Goal: Navigation & Orientation: Find specific page/section

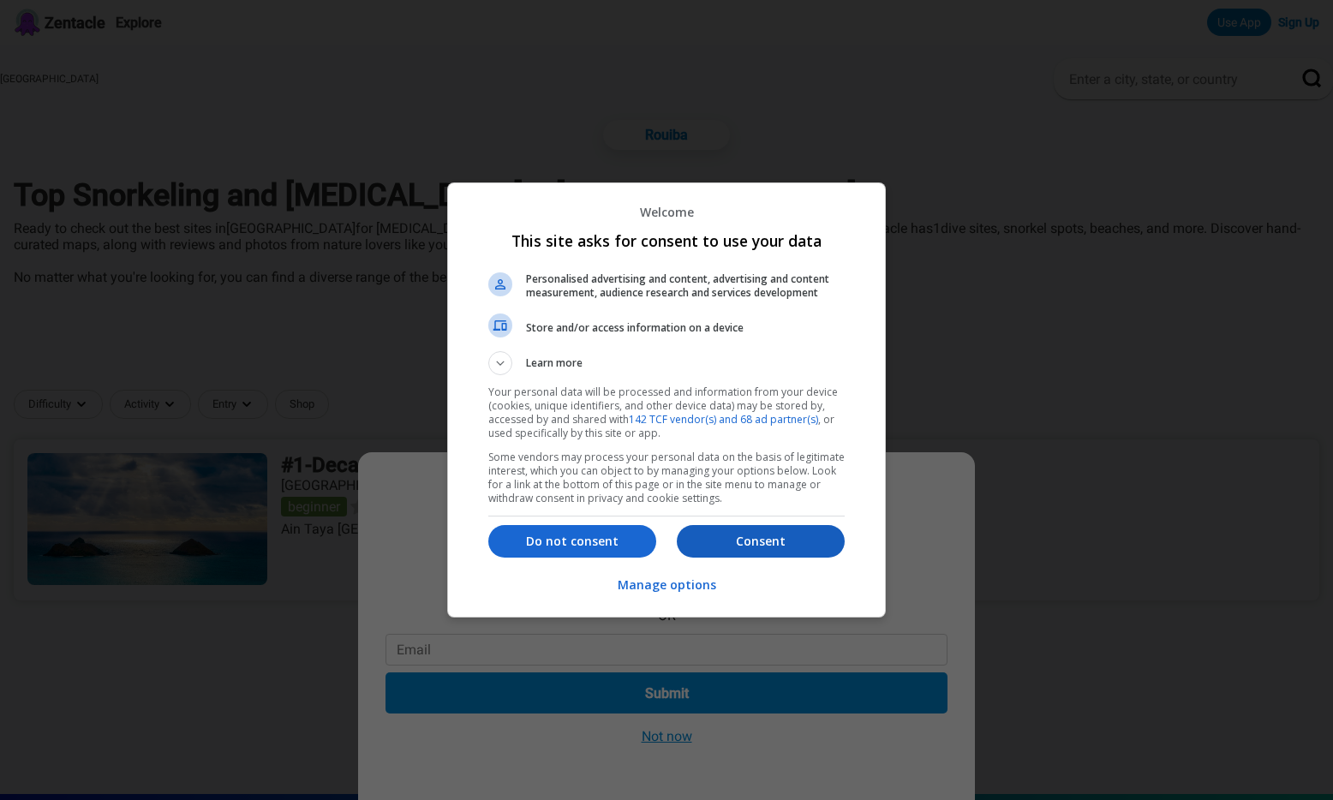
click at [769, 538] on p "Consent" at bounding box center [761, 541] width 168 height 17
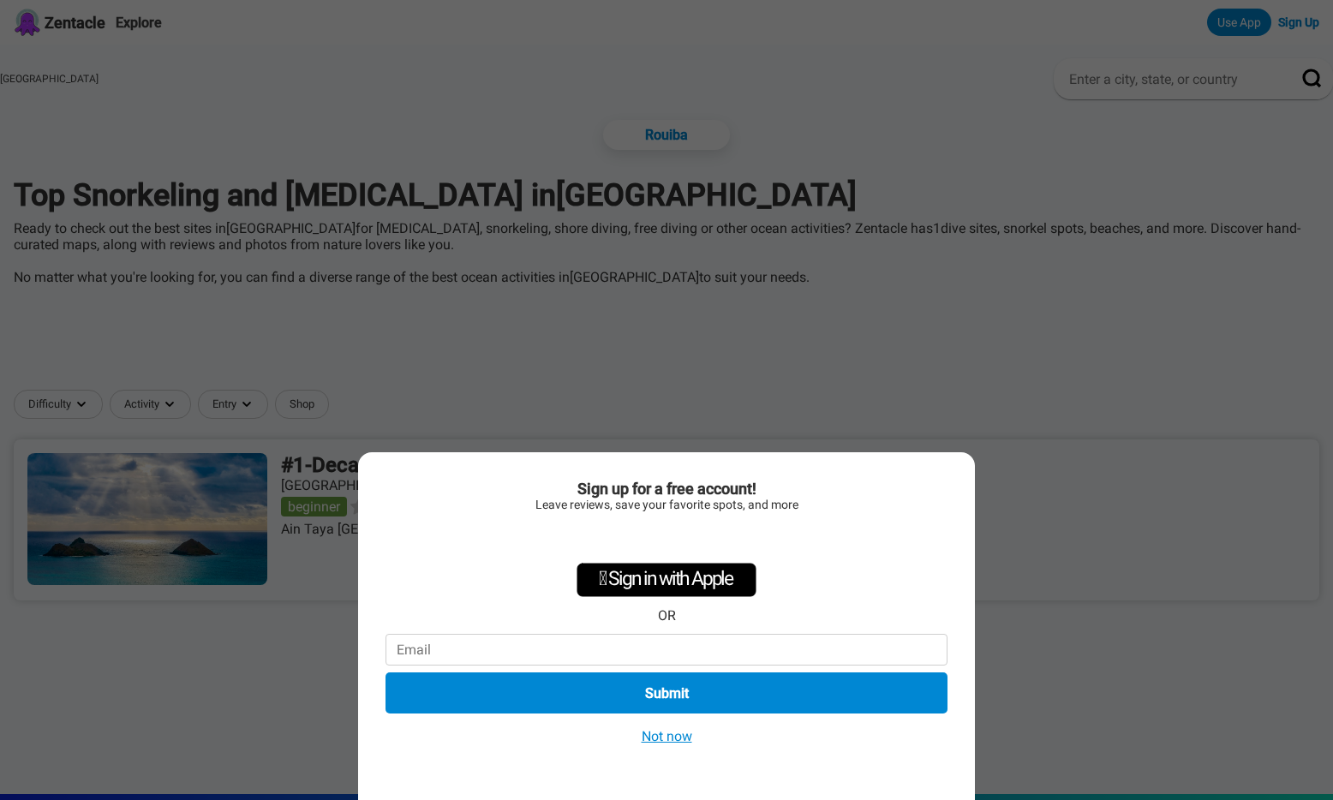
click at [670, 740] on button "Not now" at bounding box center [667, 736] width 61 height 18
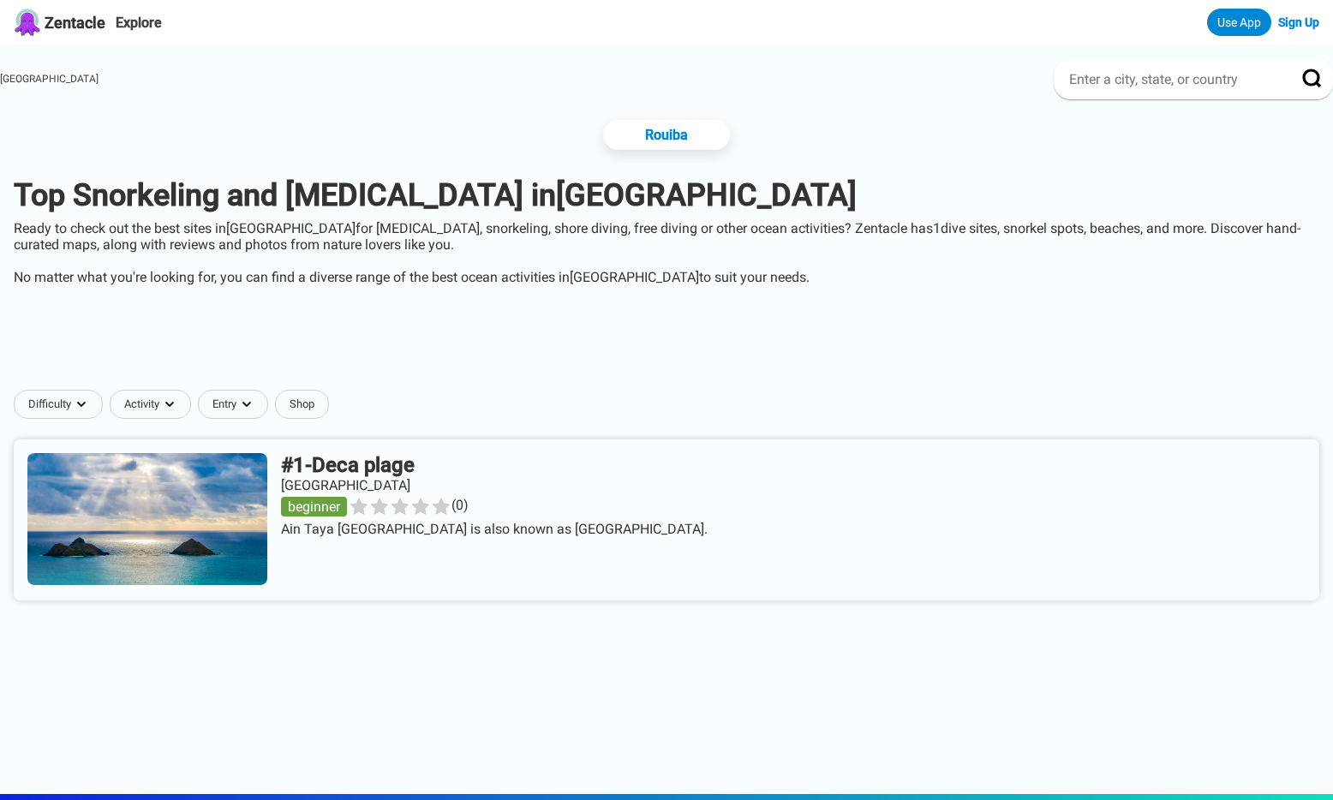
click at [428, 468] on link at bounding box center [667, 520] width 1306 height 161
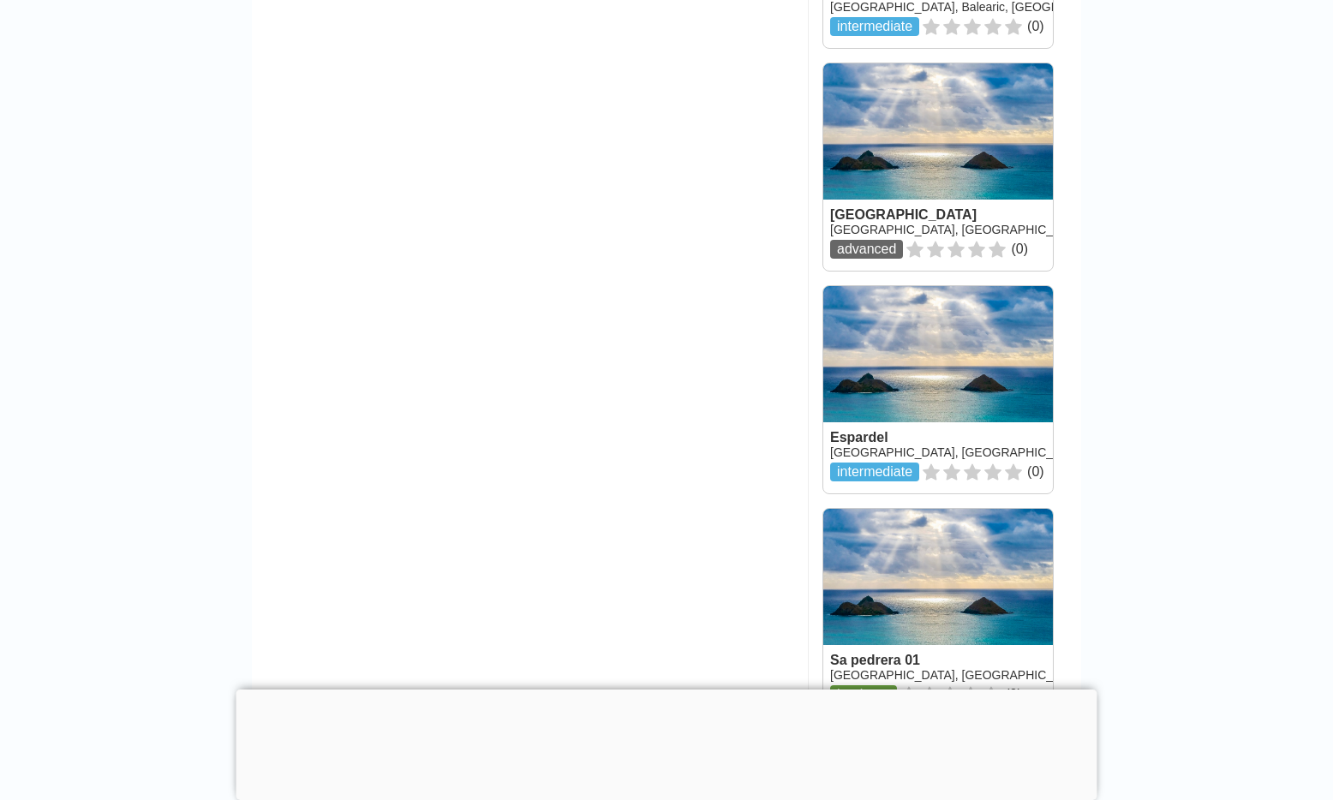
scroll to position [1513, 0]
